Goal: Task Accomplishment & Management: Complete application form

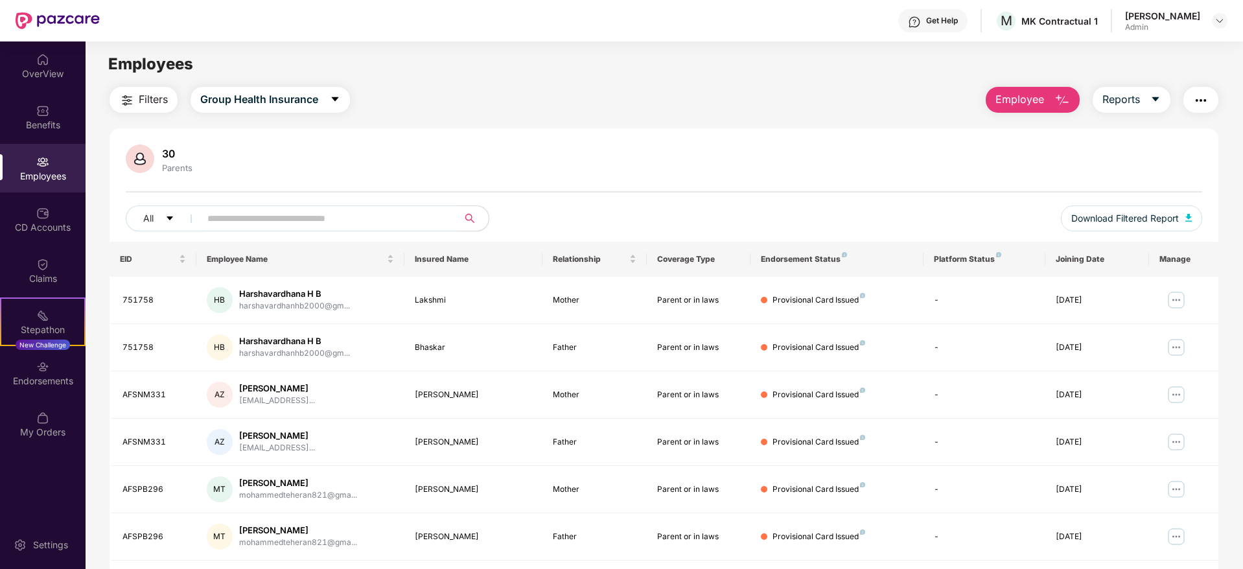
click at [1212, 21] on div at bounding box center [1220, 21] width 16 height 16
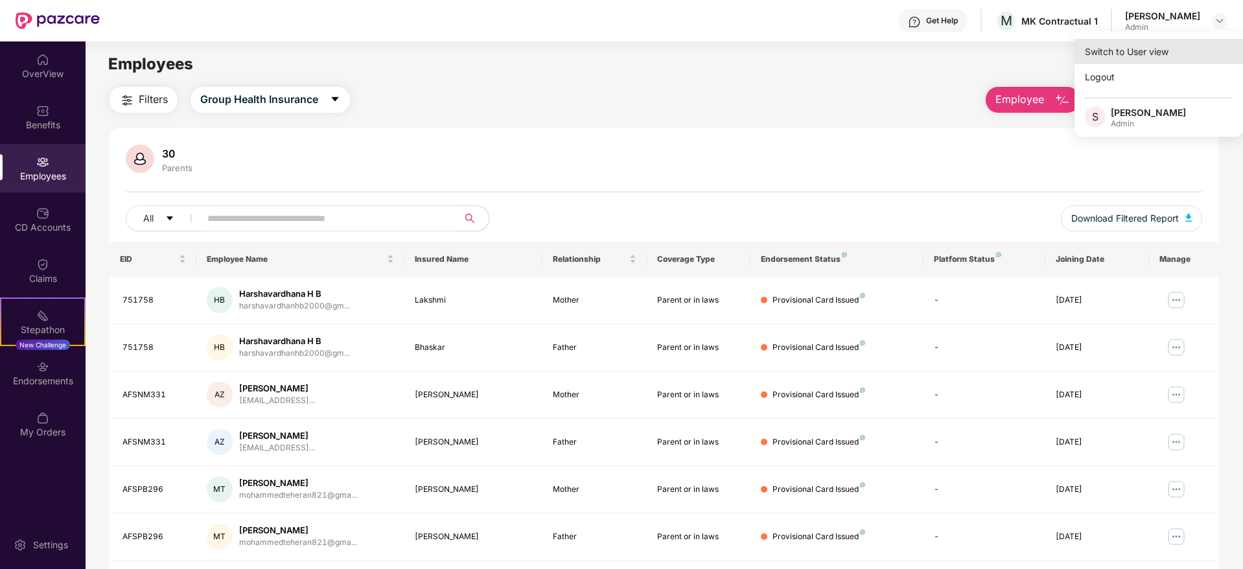
click at [1145, 58] on div "Switch to User view" at bounding box center [1159, 51] width 168 height 25
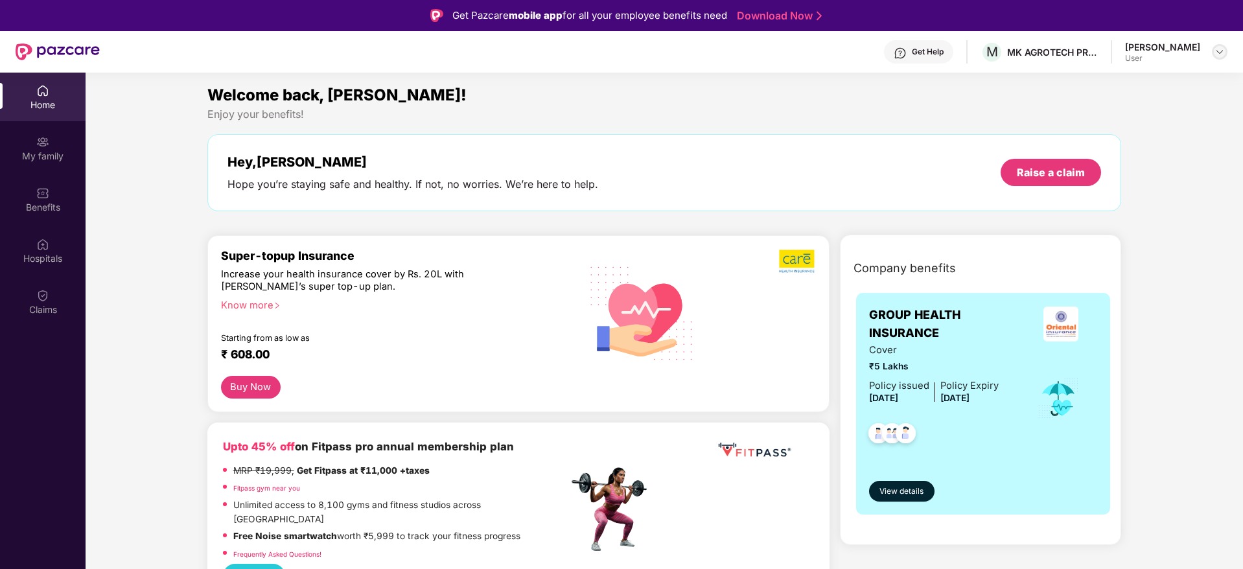
click at [1214, 52] on div at bounding box center [1220, 52] width 16 height 16
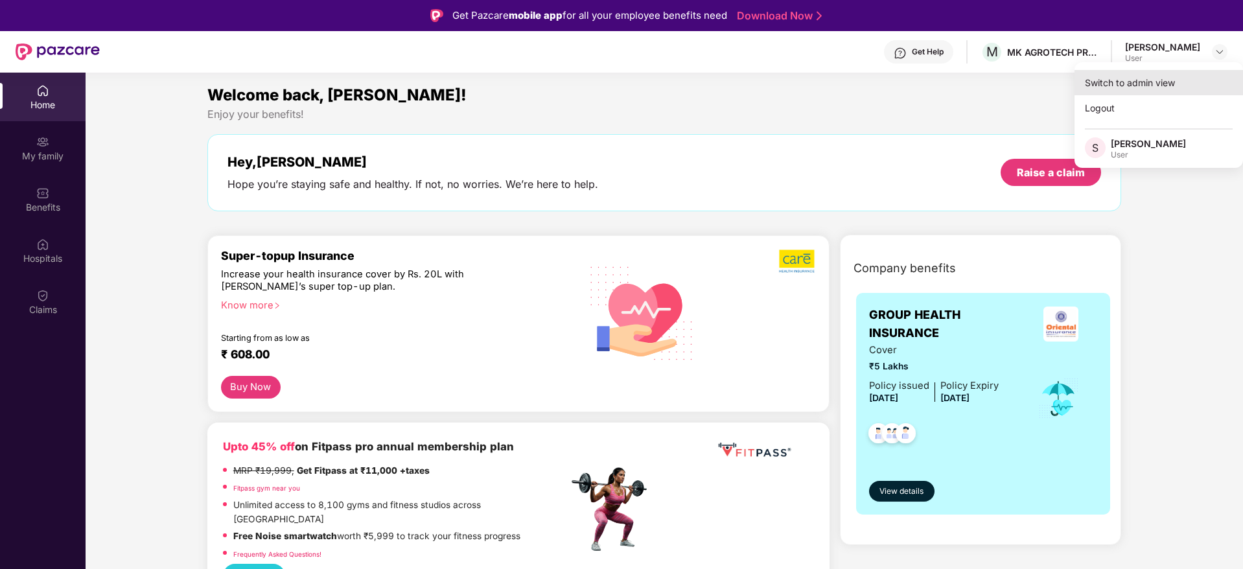
click at [1138, 87] on div "Switch to admin view" at bounding box center [1159, 82] width 168 height 25
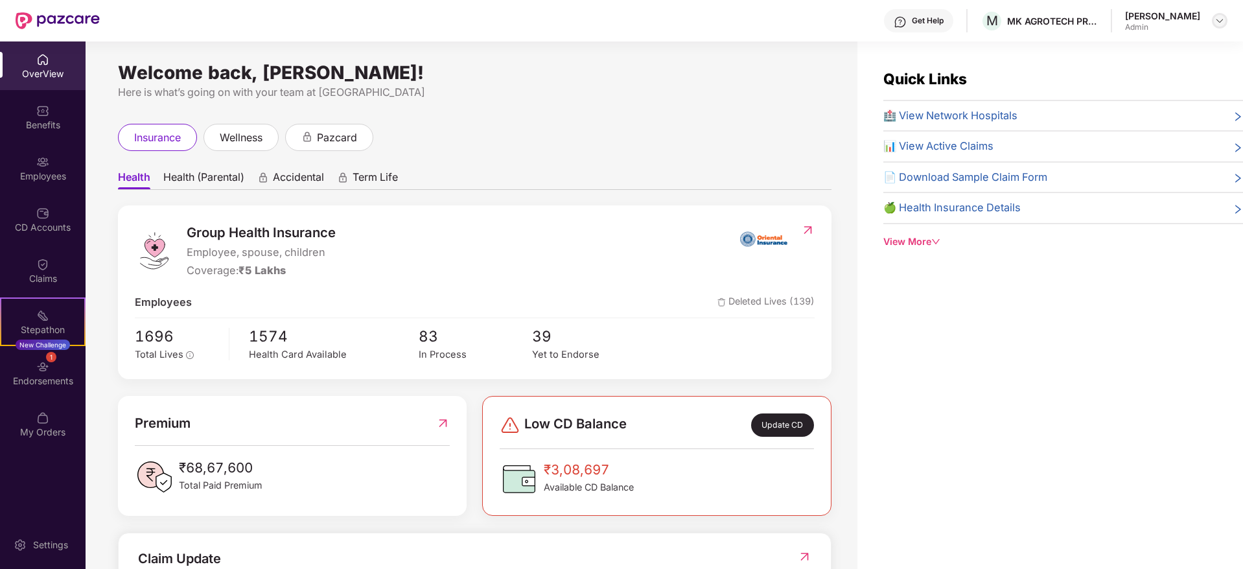
click at [1217, 20] on img at bounding box center [1219, 21] width 10 height 10
click at [40, 167] on img at bounding box center [42, 162] width 13 height 13
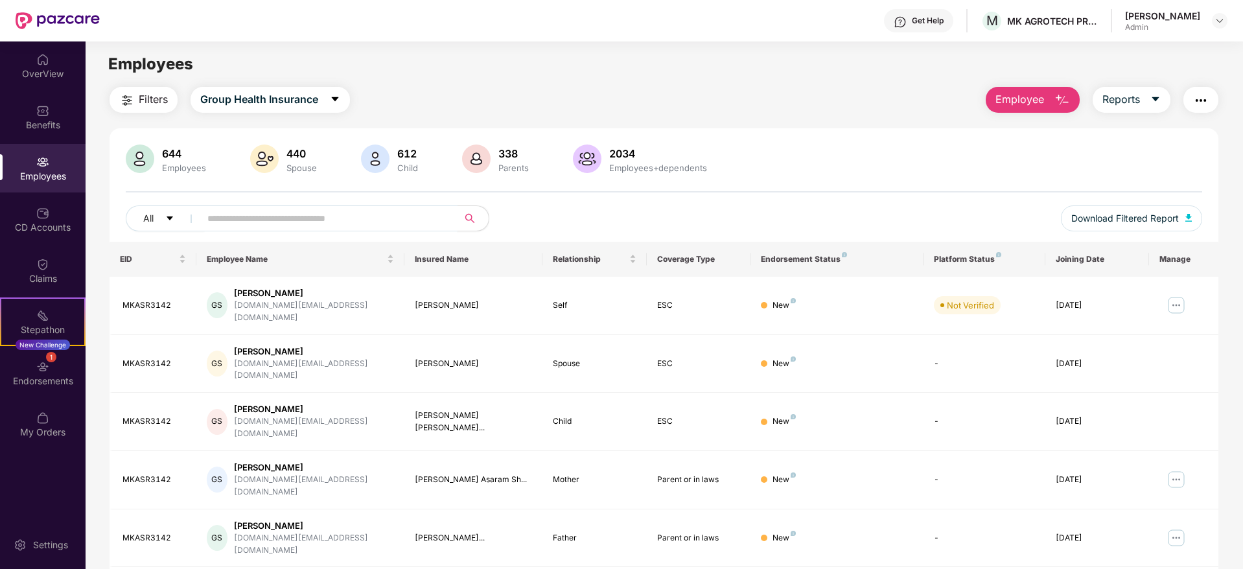
click at [398, 213] on input "text" at bounding box center [323, 218] width 233 height 19
click at [1047, 90] on button "Employee" at bounding box center [1033, 100] width 94 height 26
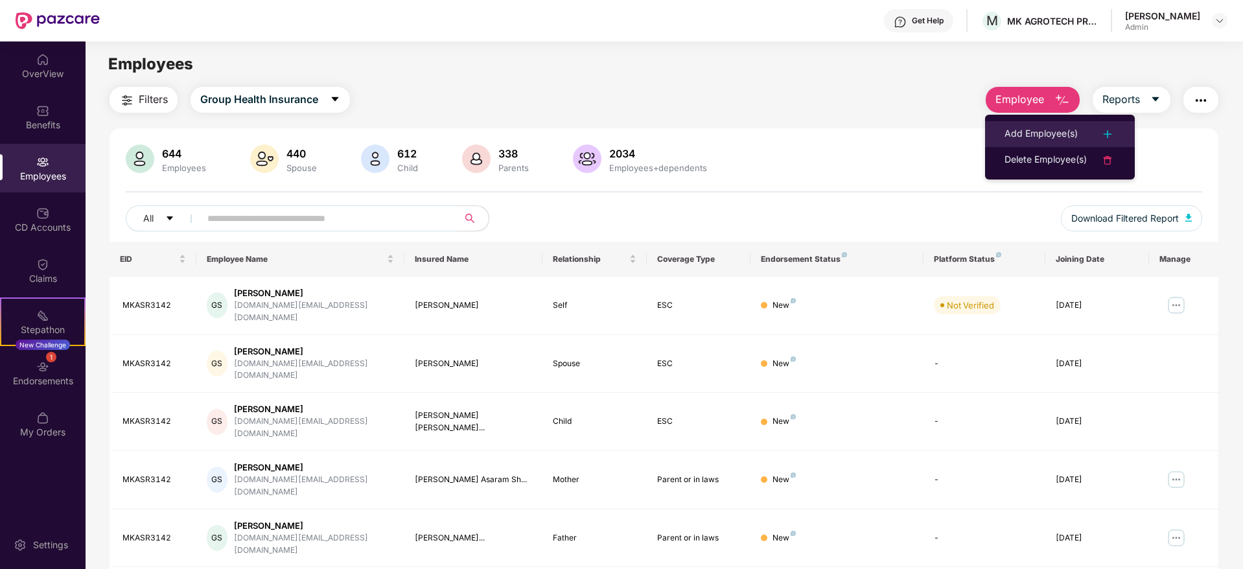
click at [1054, 128] on div "Add Employee(s)" at bounding box center [1041, 134] width 73 height 16
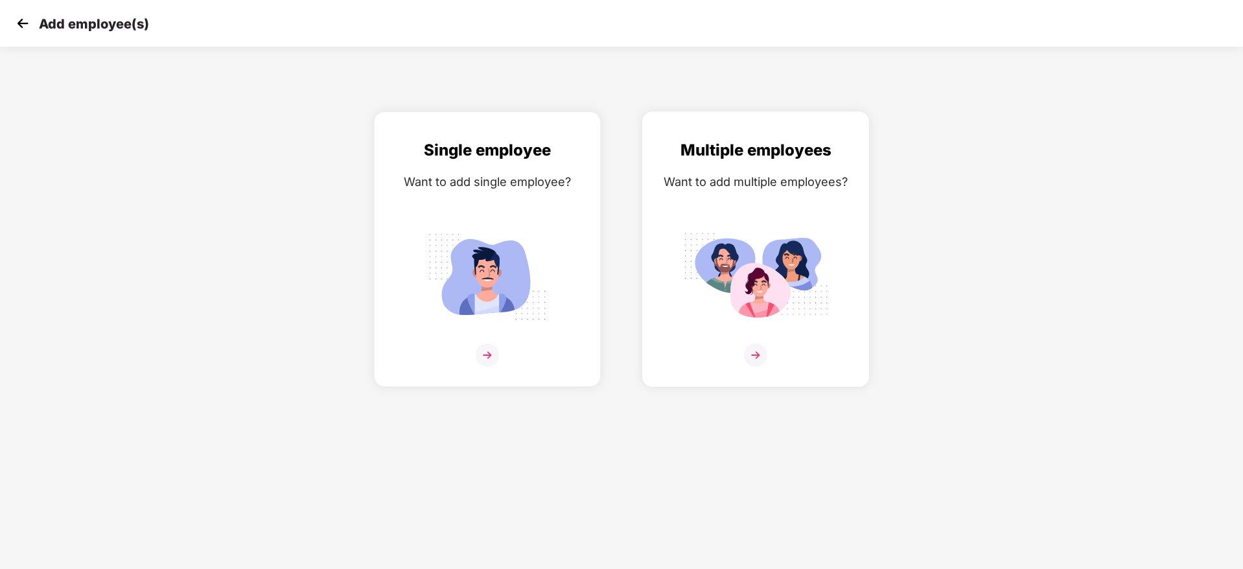
click at [757, 340] on div "Multiple employees Want to add multiple employees?" at bounding box center [756, 260] width 200 height 245
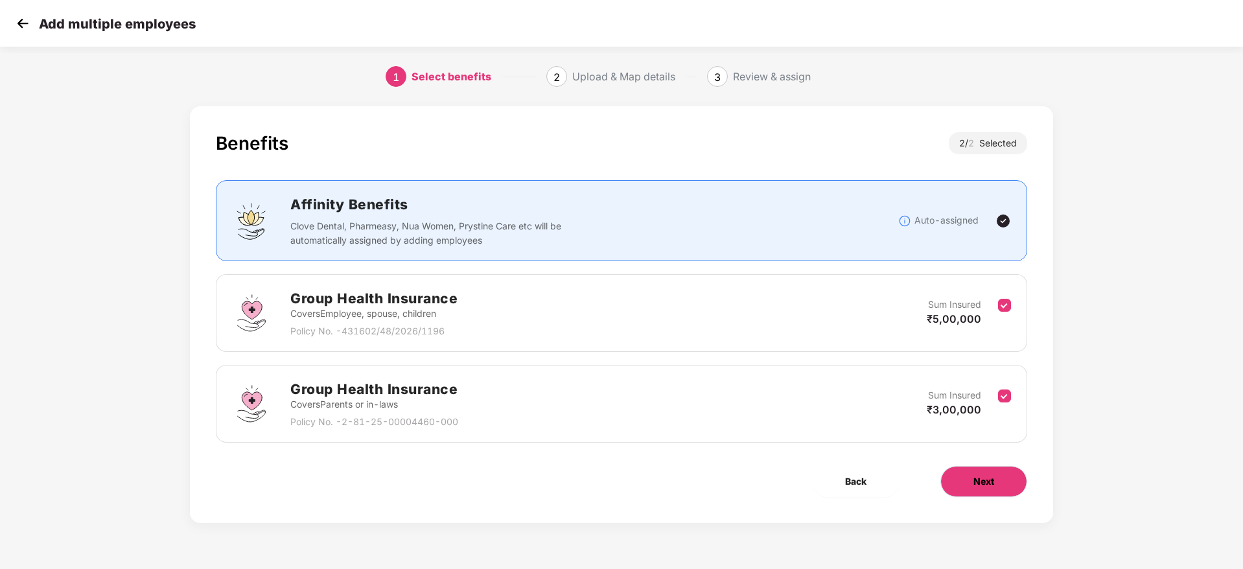
click at [1005, 486] on button "Next" at bounding box center [983, 481] width 87 height 31
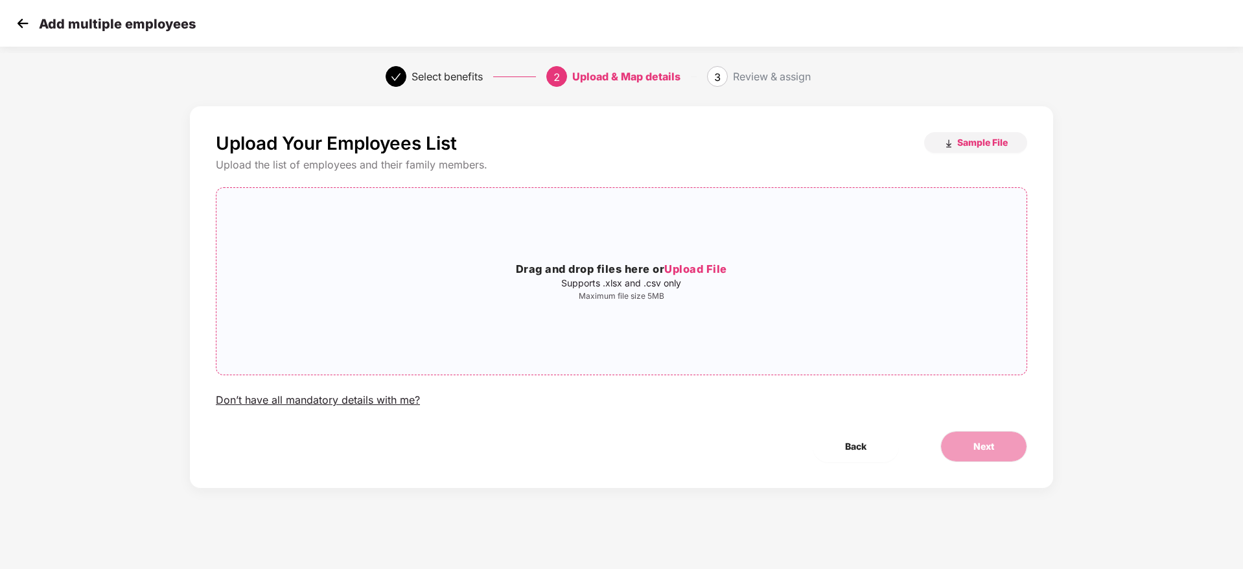
click at [710, 277] on h3 "Drag and drop files here or Upload File" at bounding box center [621, 269] width 810 height 17
click at [992, 444] on span "Next" at bounding box center [983, 446] width 21 height 14
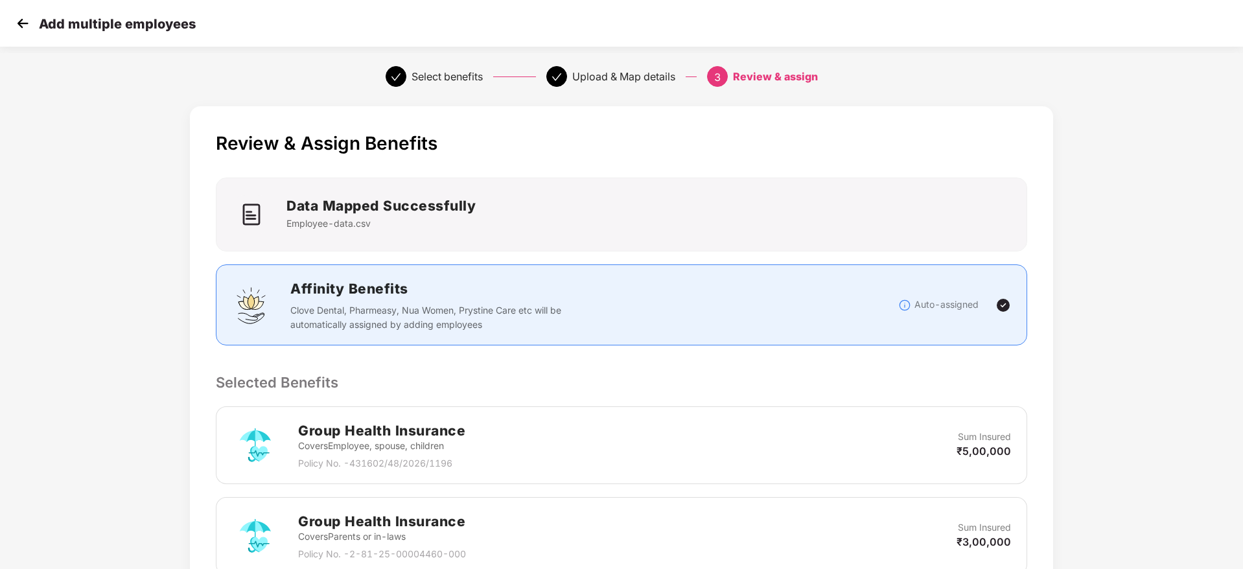
scroll to position [244, 0]
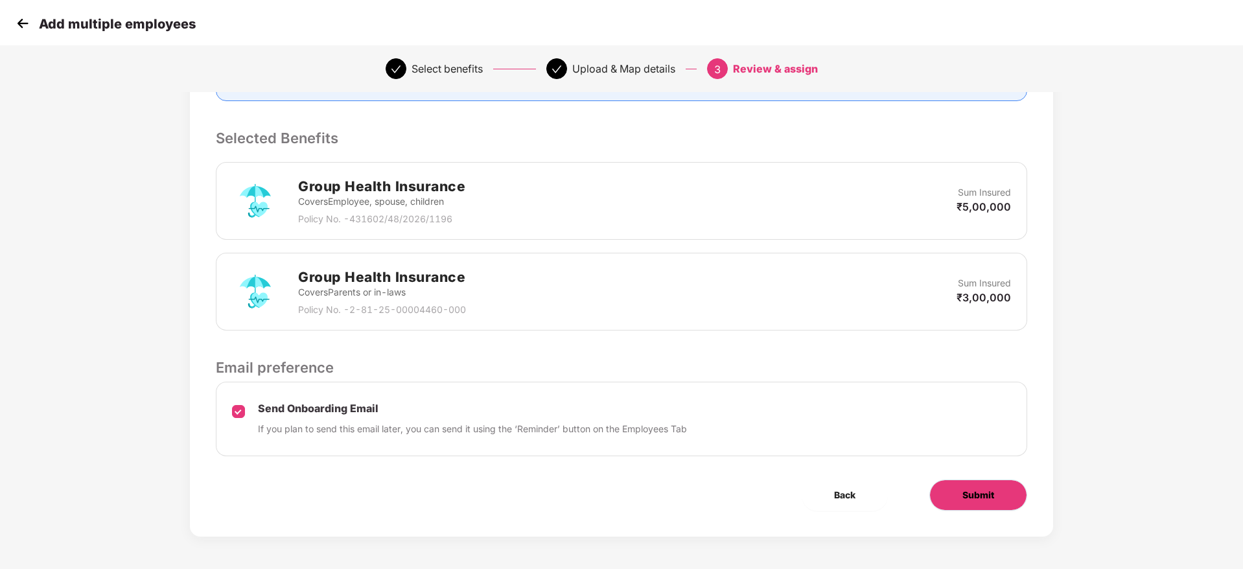
click at [992, 501] on span "Submit" at bounding box center [978, 495] width 32 height 14
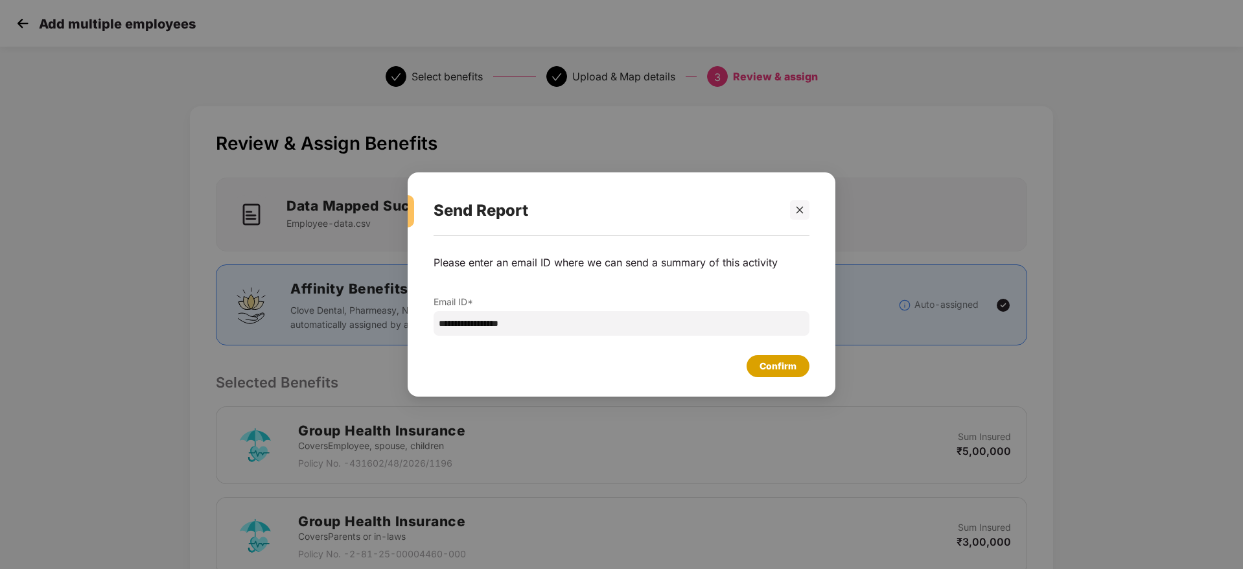
click at [773, 364] on div "Confirm" at bounding box center [778, 366] width 37 height 14
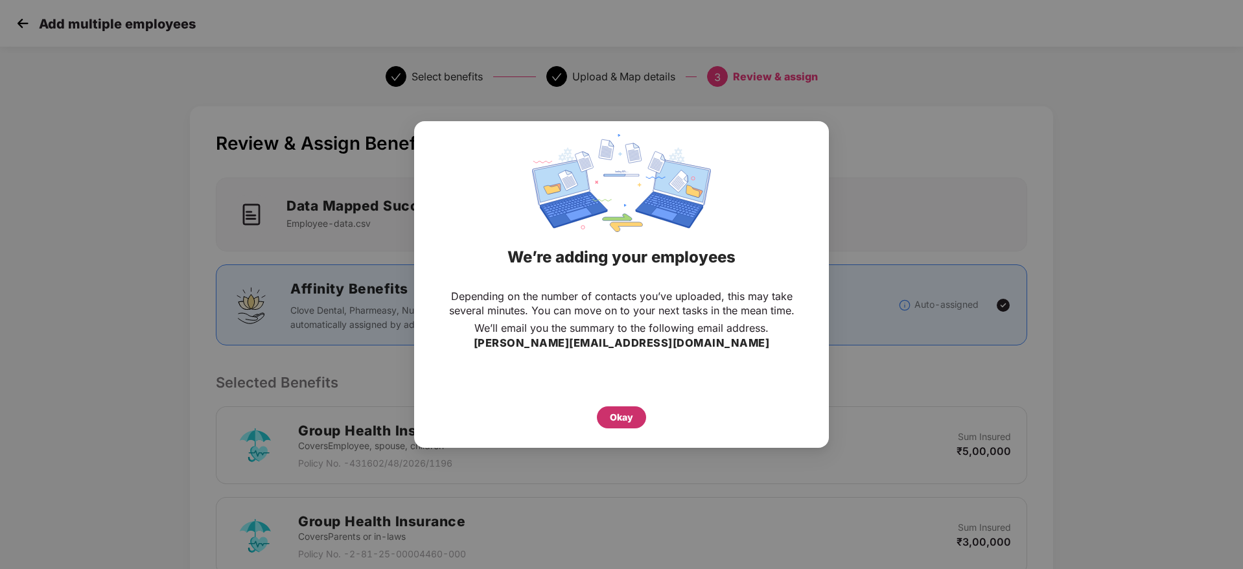
click at [619, 417] on div "Okay" at bounding box center [621, 417] width 23 height 14
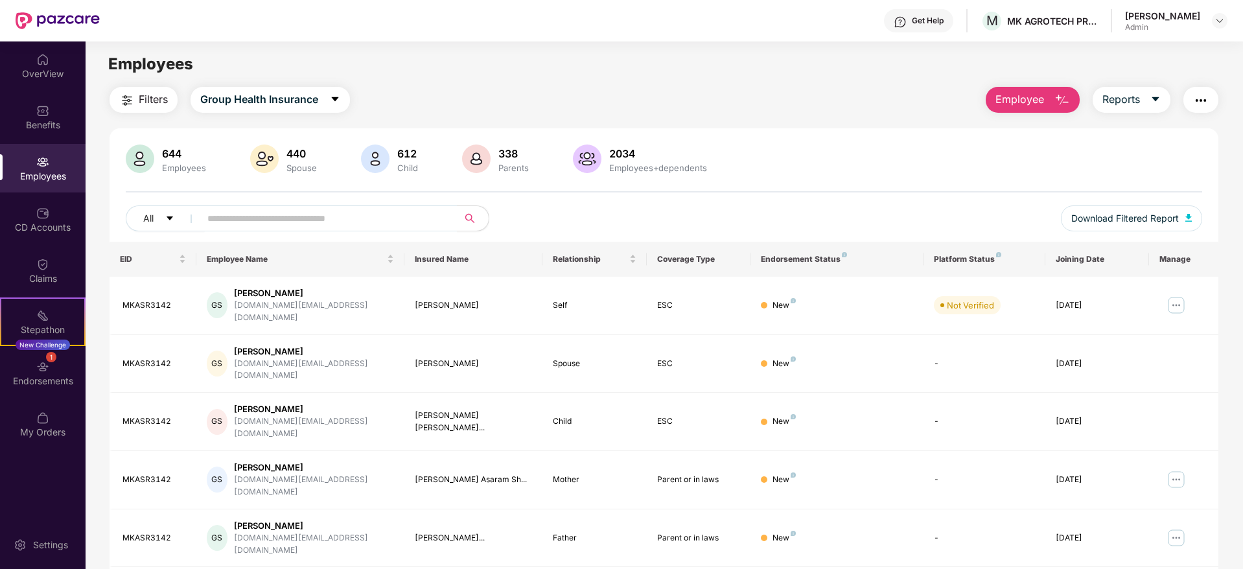
click at [1058, 102] on img "button" at bounding box center [1062, 101] width 16 height 16
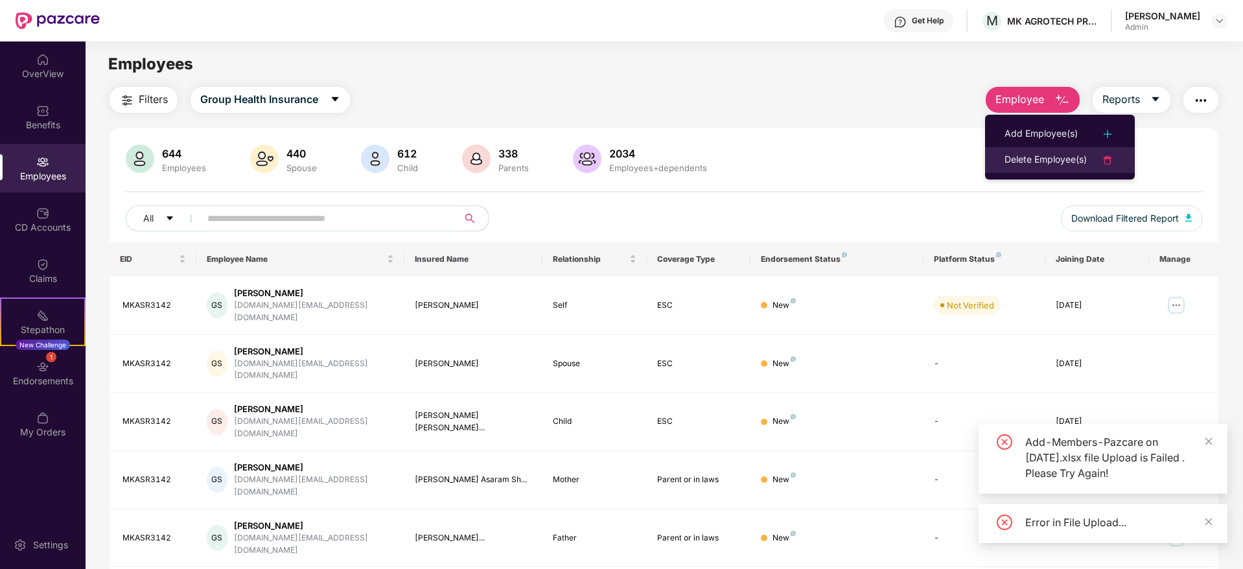
click at [1054, 159] on div "Delete Employee(s)" at bounding box center [1046, 160] width 82 height 16
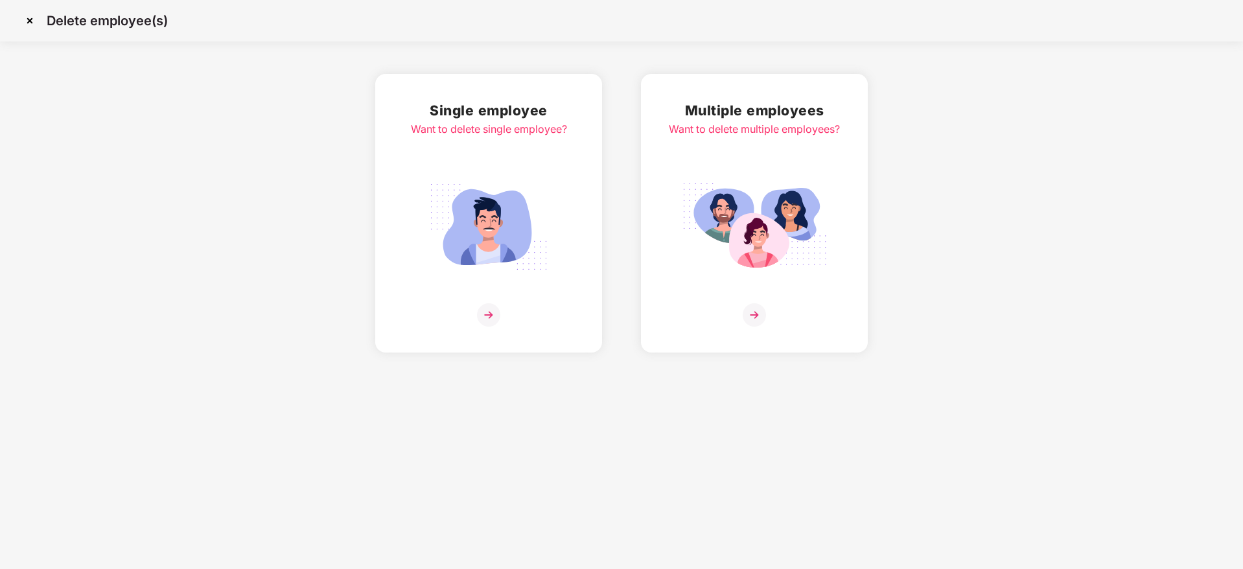
click at [756, 314] on img at bounding box center [754, 314] width 23 height 23
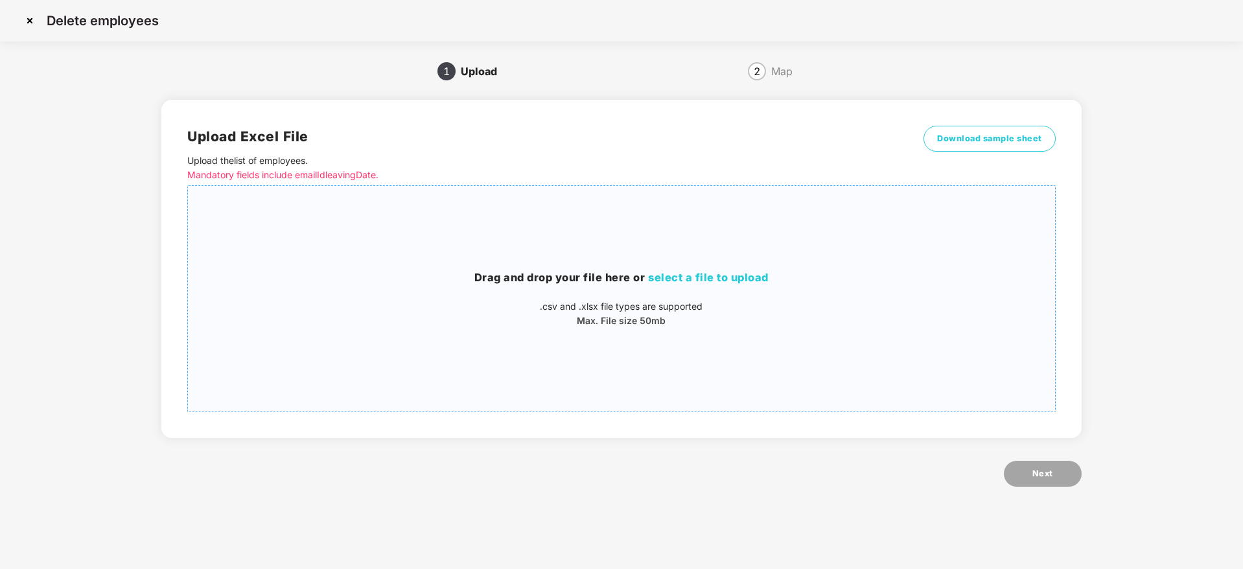
click at [743, 275] on span "select a file to upload" at bounding box center [708, 277] width 121 height 13
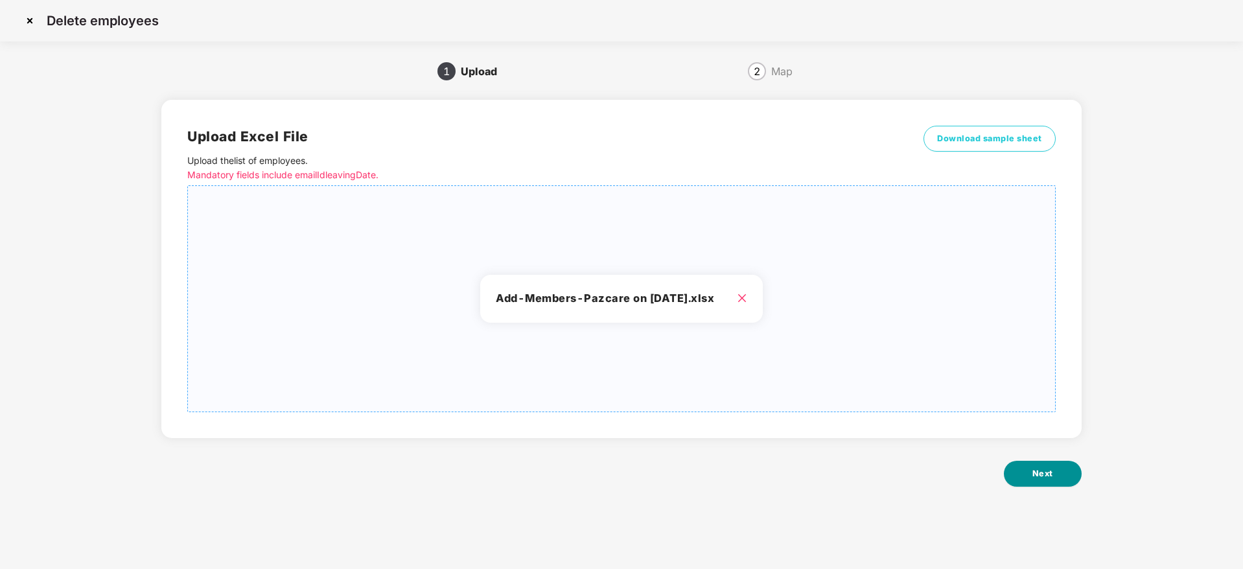
click at [1032, 473] on span "Next" at bounding box center [1042, 473] width 21 height 13
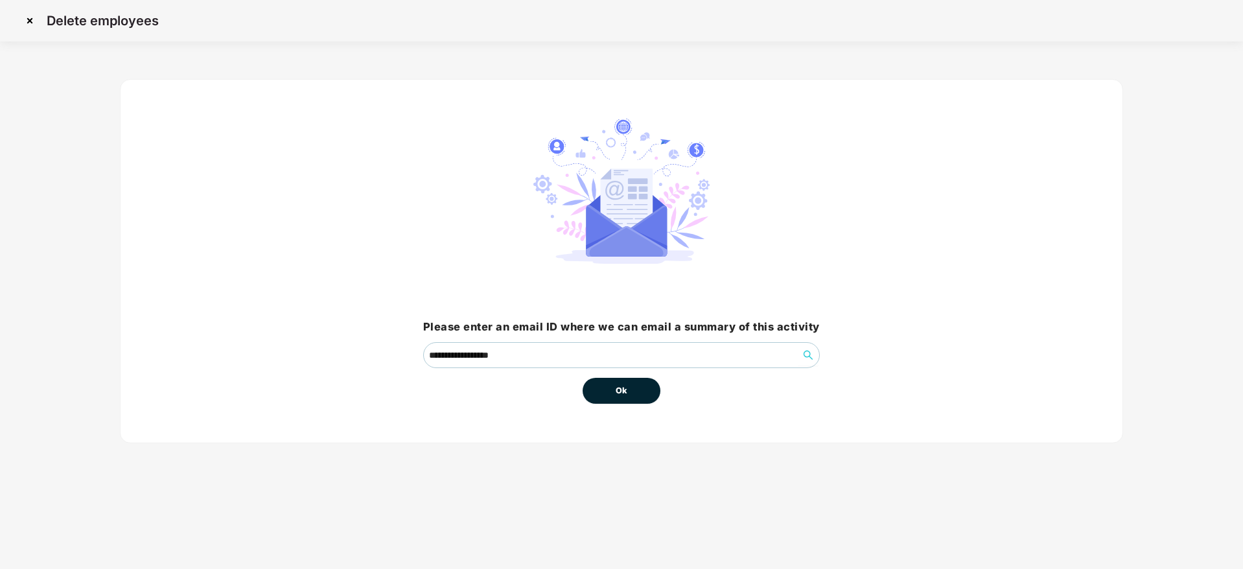
click at [644, 386] on button "Ok" at bounding box center [622, 391] width 78 height 26
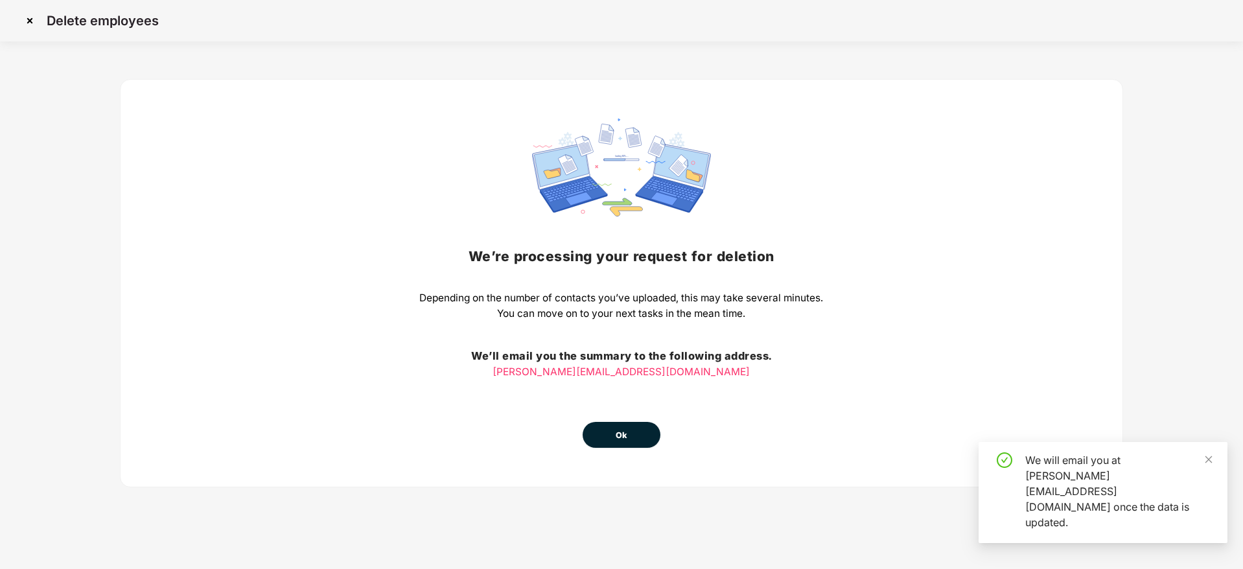
click at [36, 22] on img at bounding box center [29, 20] width 21 height 21
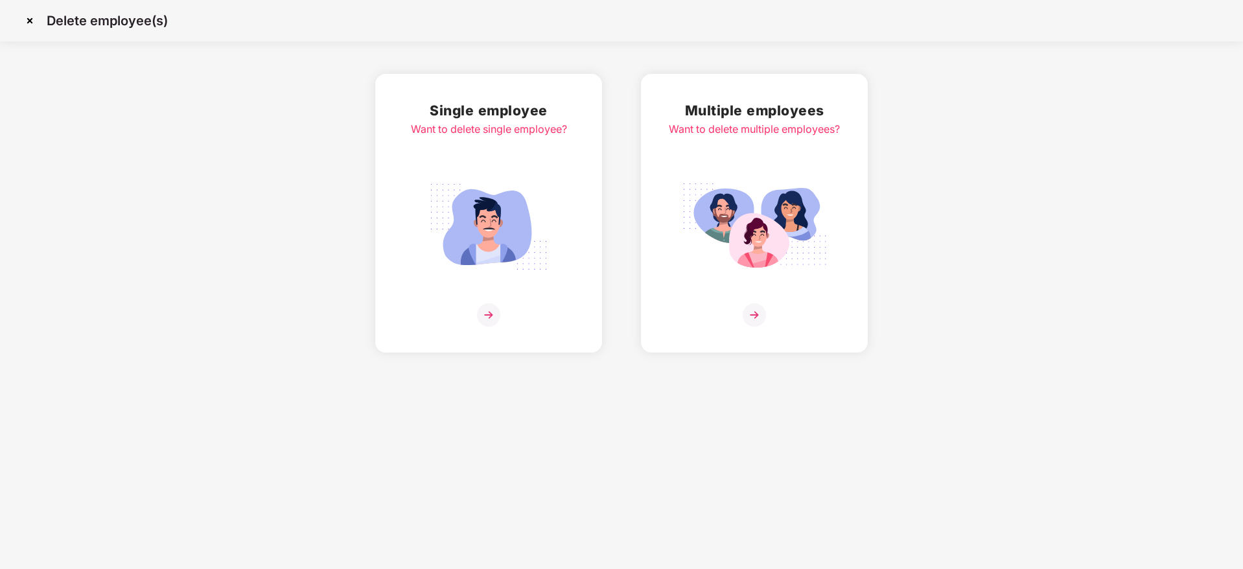
click at [36, 22] on img at bounding box center [29, 20] width 21 height 21
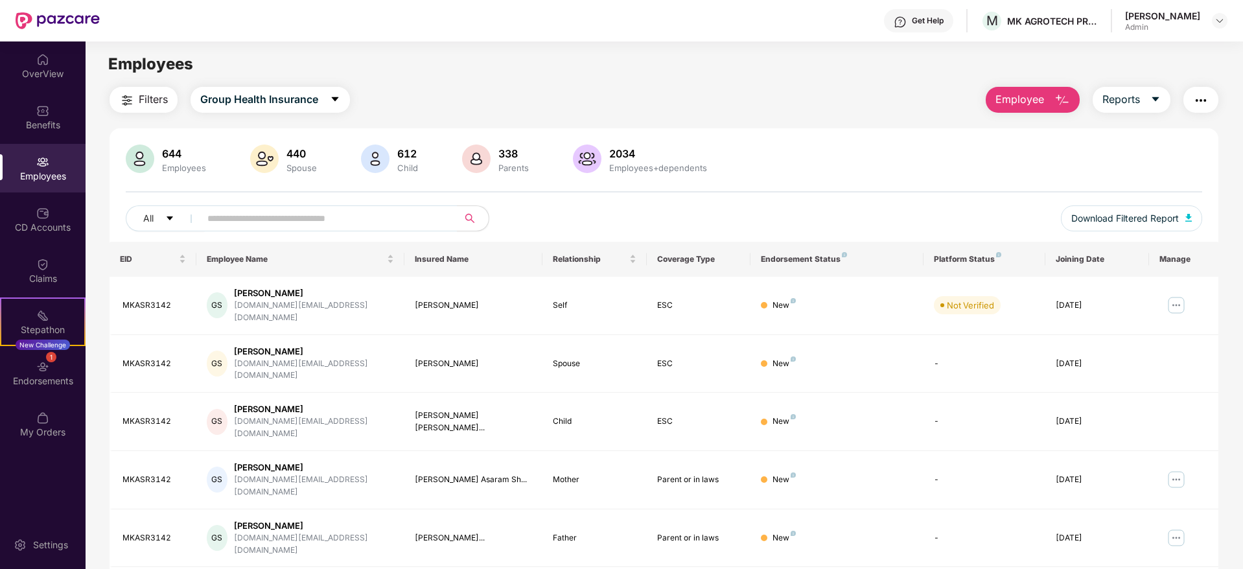
click at [1045, 93] on button "Employee" at bounding box center [1033, 100] width 94 height 26
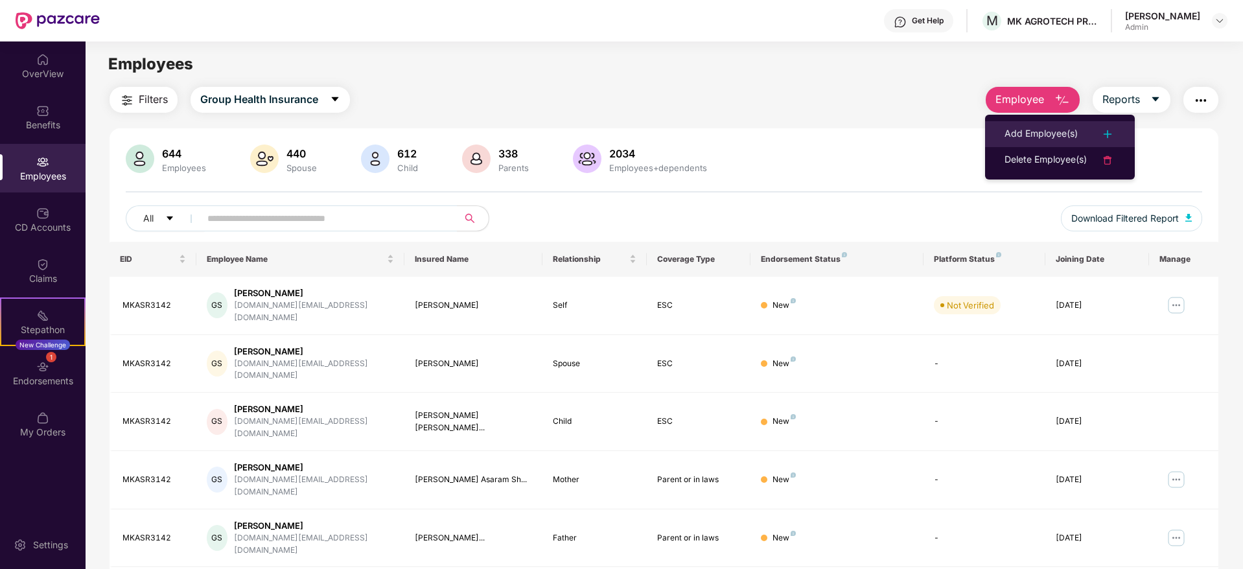
click at [1052, 135] on div "Add Employee(s)" at bounding box center [1041, 134] width 73 height 16
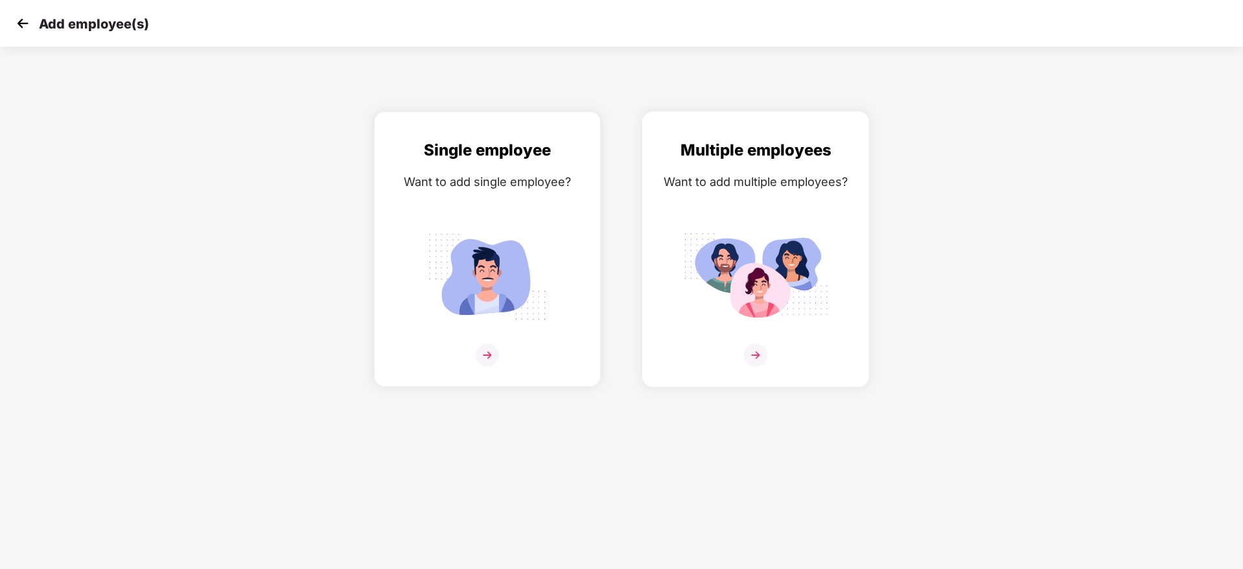
click at [757, 351] on img at bounding box center [755, 354] width 23 height 23
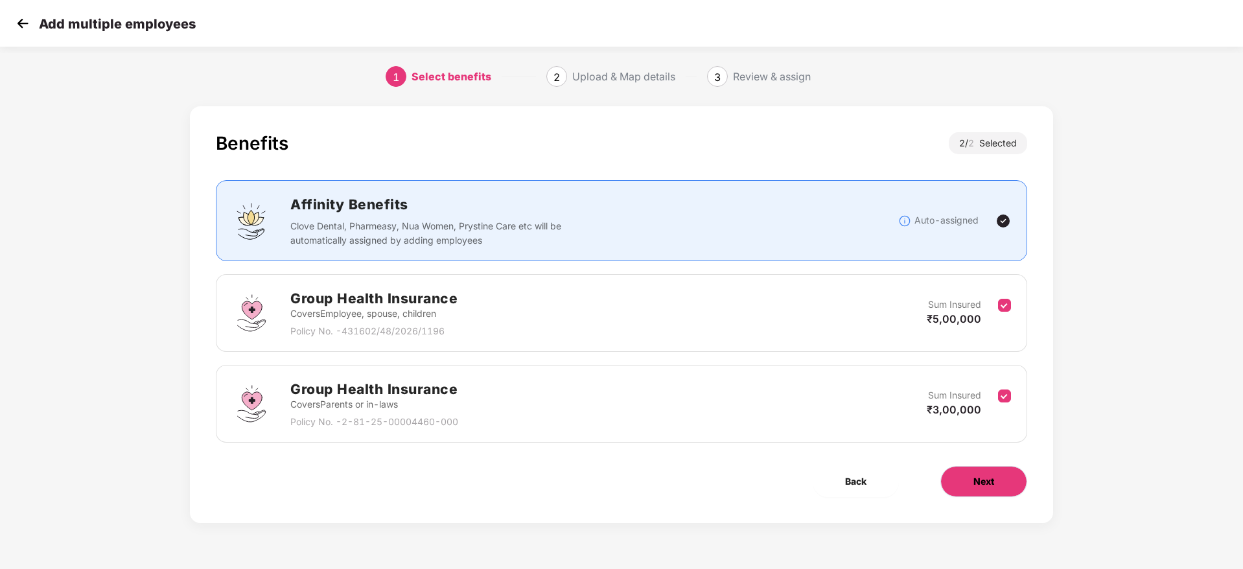
click at [971, 486] on button "Next" at bounding box center [983, 481] width 87 height 31
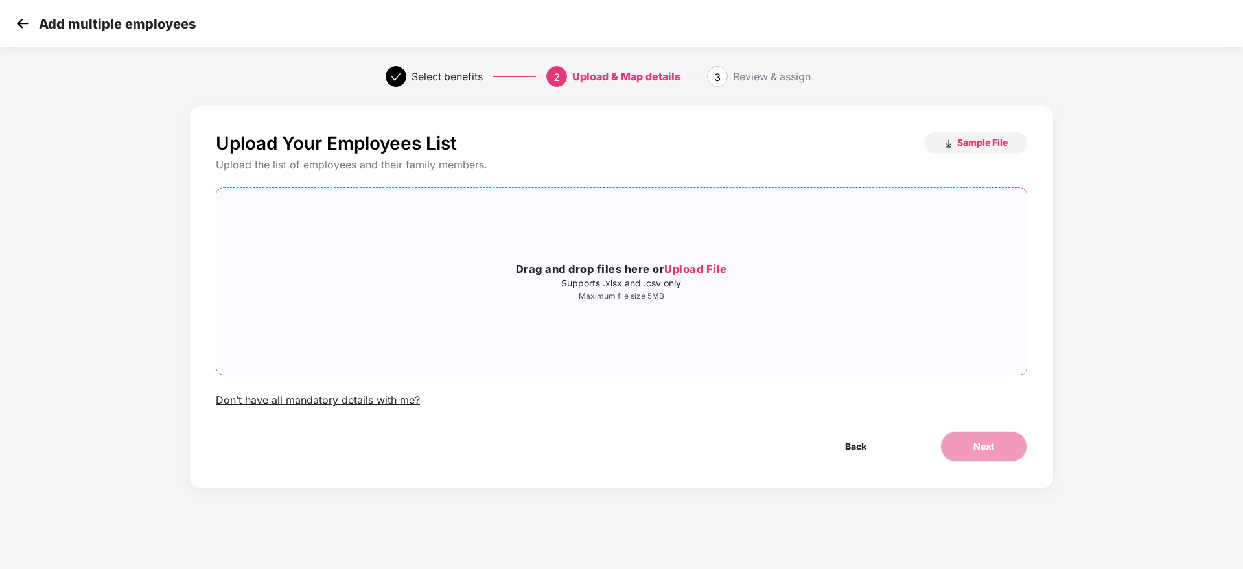
click at [700, 266] on span "Upload File" at bounding box center [695, 268] width 63 height 13
click at [982, 444] on span "Next" at bounding box center [983, 446] width 21 height 14
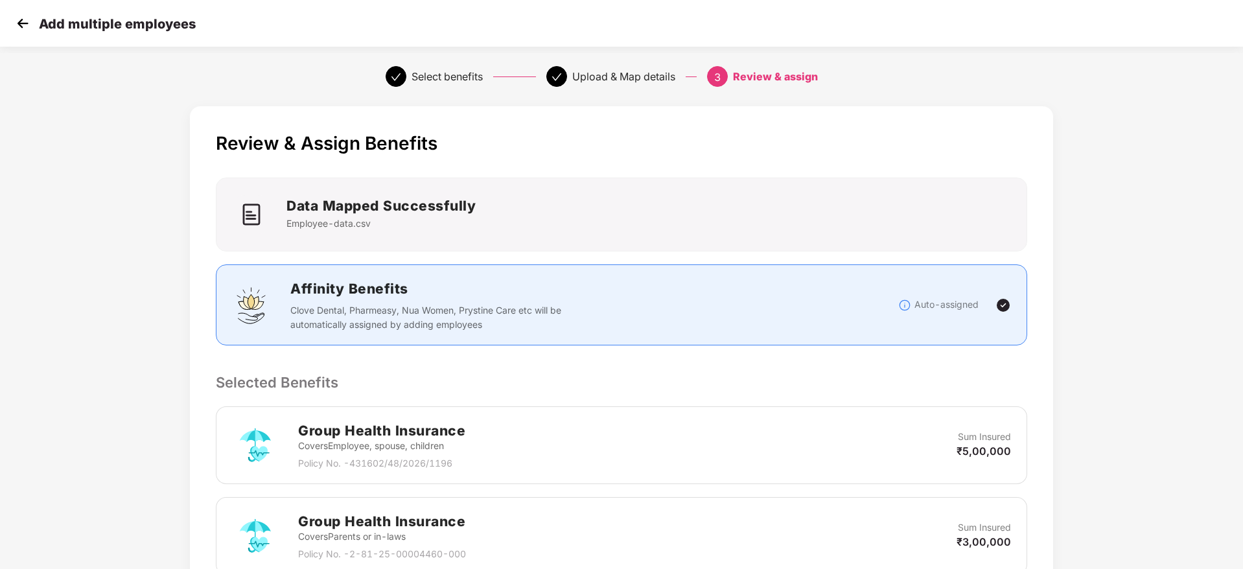
scroll to position [244, 0]
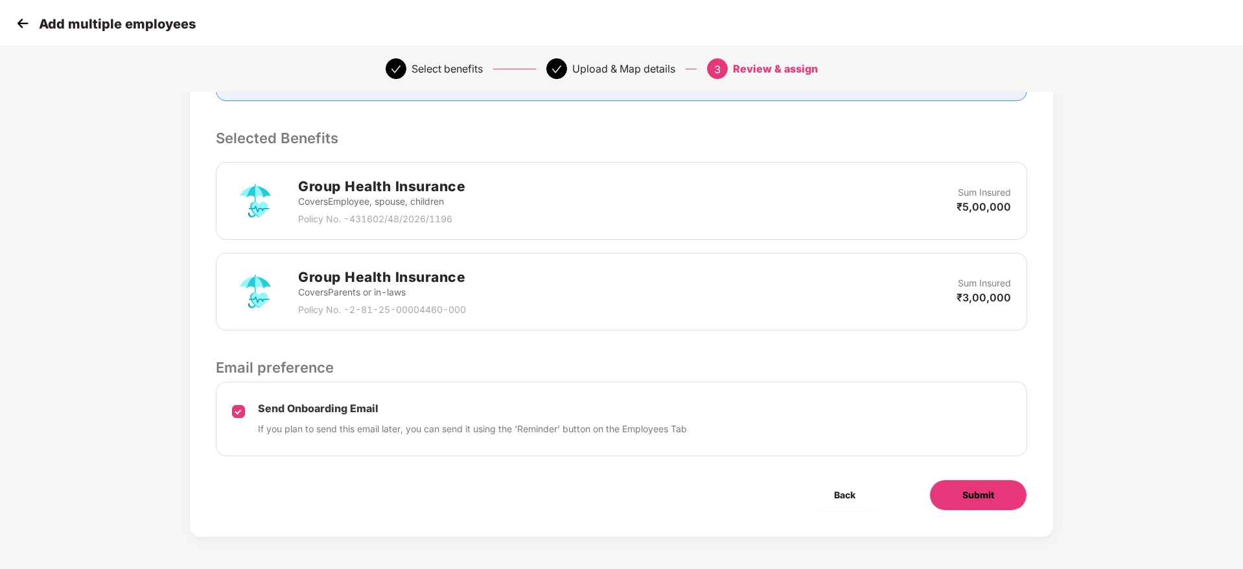
click at [1005, 496] on button "Submit" at bounding box center [978, 495] width 98 height 31
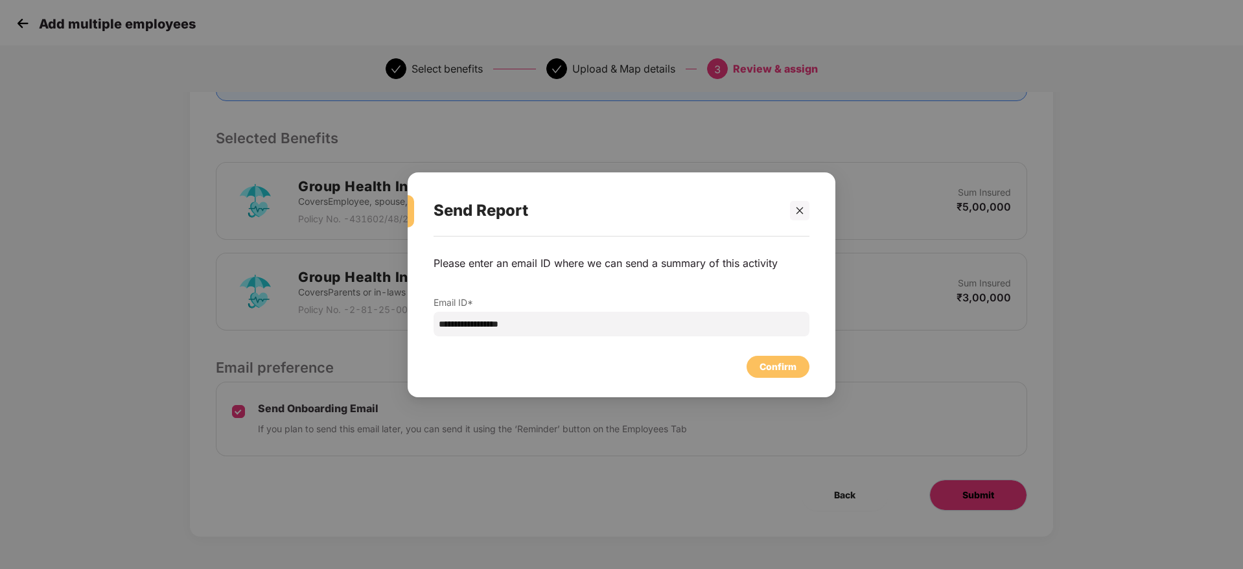
scroll to position [0, 0]
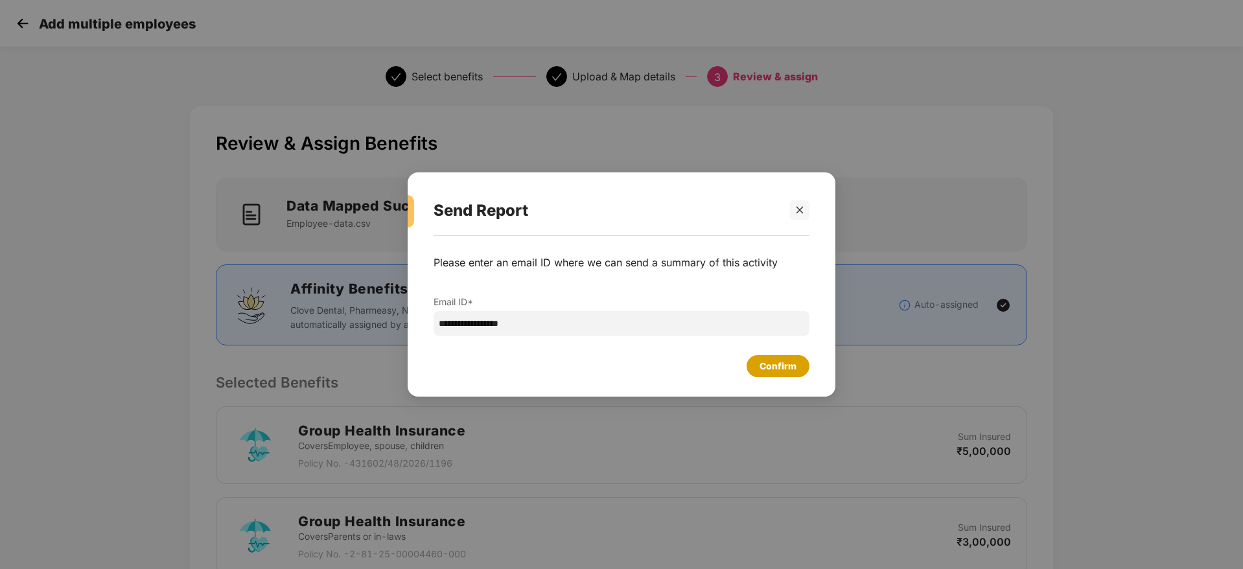
click at [792, 373] on div "Confirm" at bounding box center [778, 366] width 37 height 14
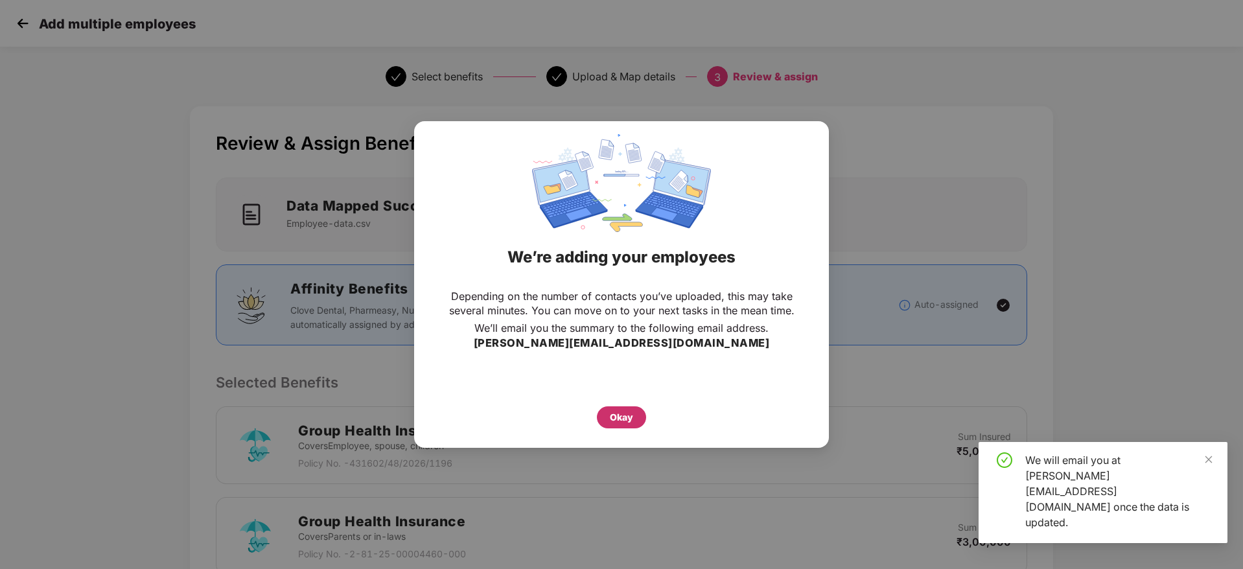
click at [620, 411] on div "Okay" at bounding box center [621, 417] width 23 height 14
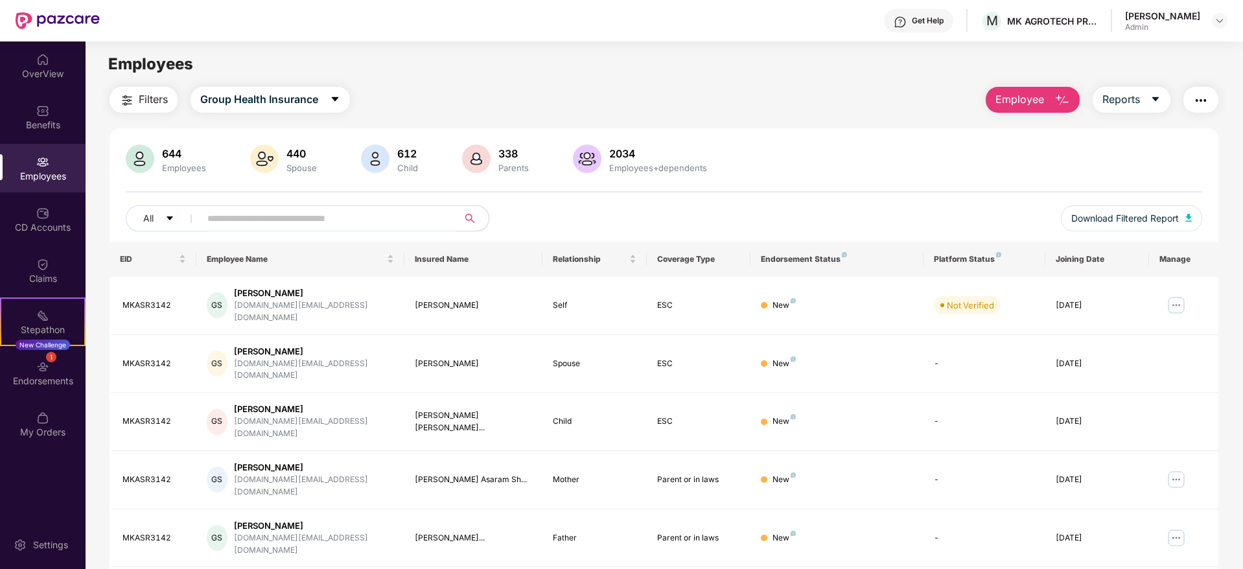
click at [1042, 96] on span "Employee" at bounding box center [1019, 99] width 49 height 16
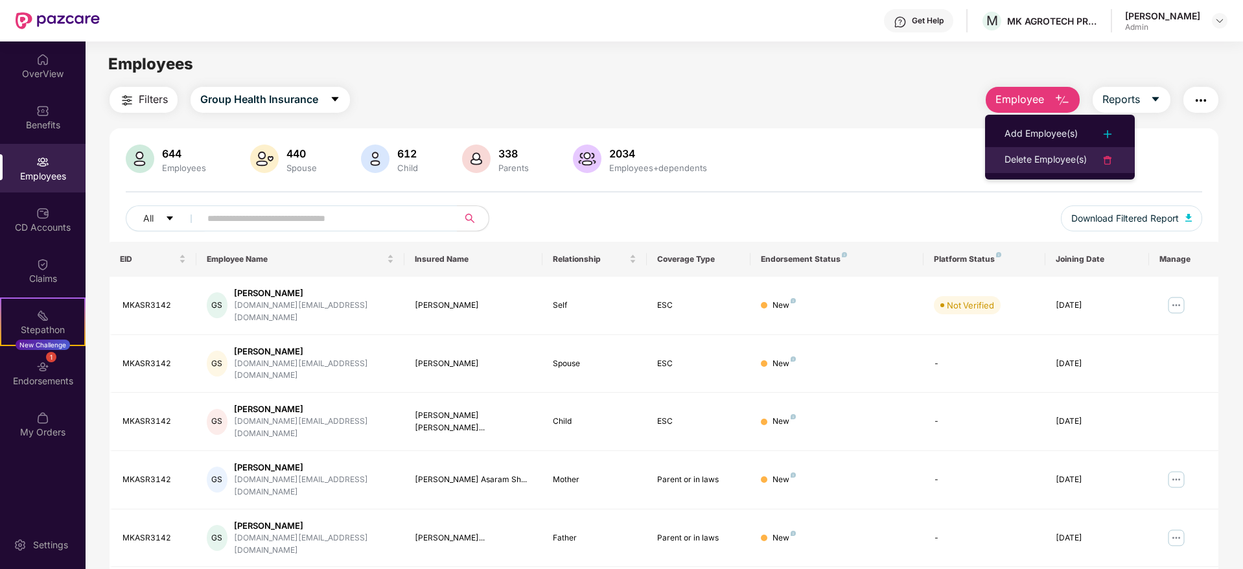
click at [1035, 163] on div "Delete Employee(s)" at bounding box center [1046, 160] width 82 height 16
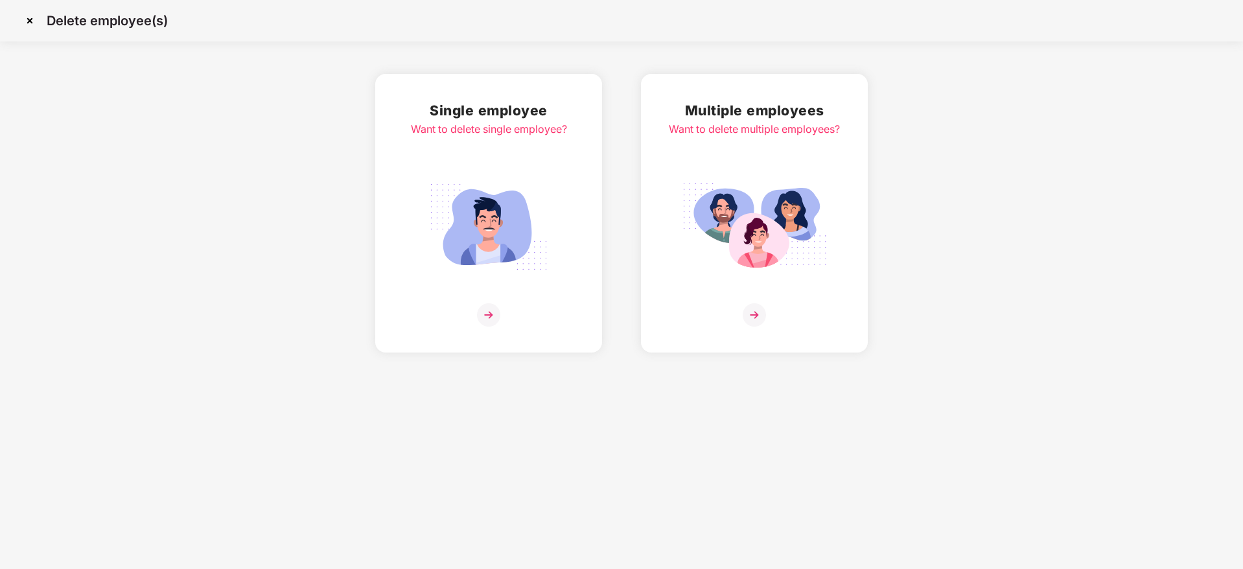
click at [750, 306] on img at bounding box center [754, 314] width 23 height 23
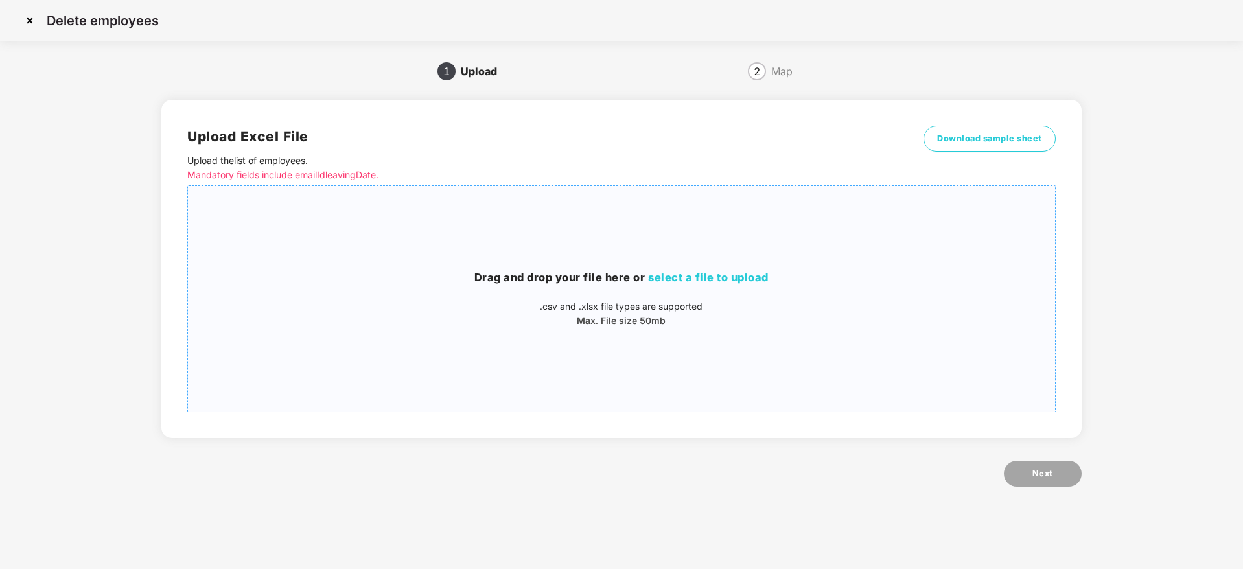
click at [711, 281] on span "select a file to upload" at bounding box center [708, 277] width 121 height 13
click at [29, 17] on img at bounding box center [29, 20] width 21 height 21
